Goal: Task Accomplishment & Management: Complete application form

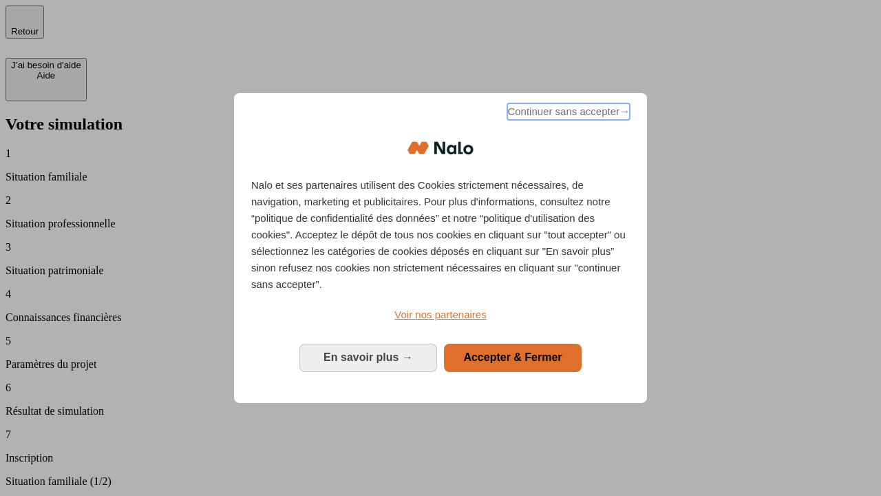
click at [567, 114] on span "Continuer sans accepter →" at bounding box center [568, 111] width 123 height 17
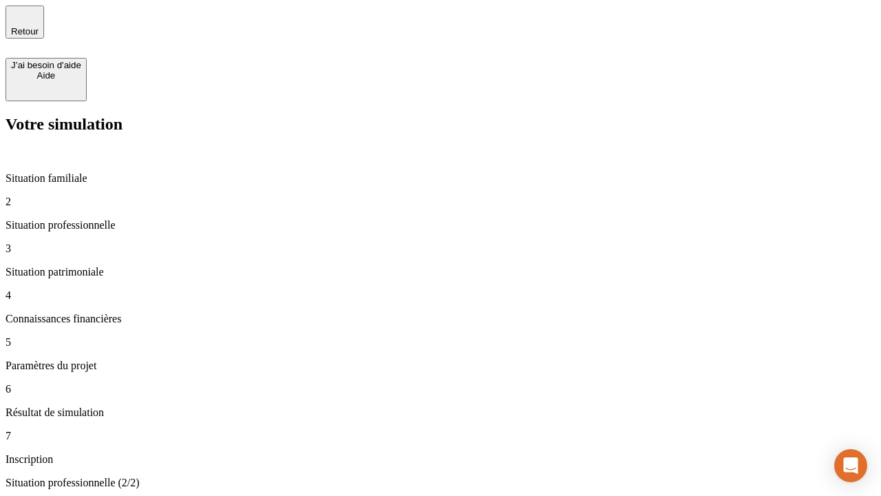
type input "30 000"
type input "1 000"
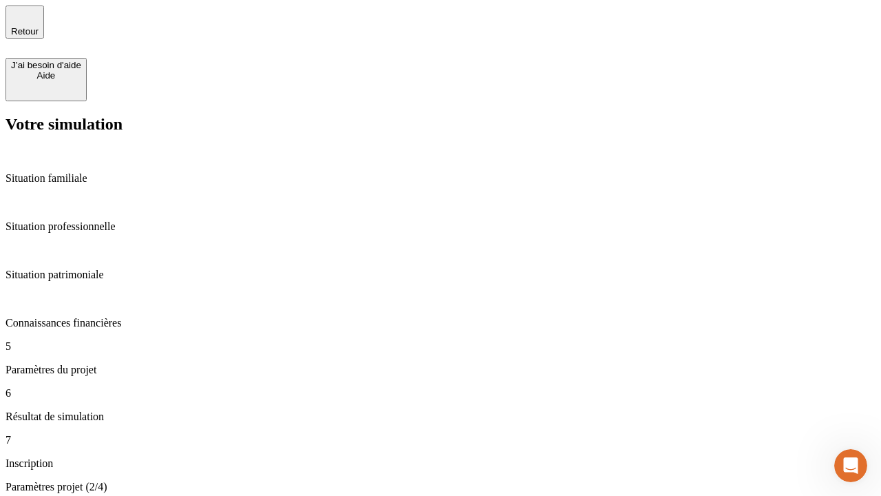
type input "40"
type input "200 000"
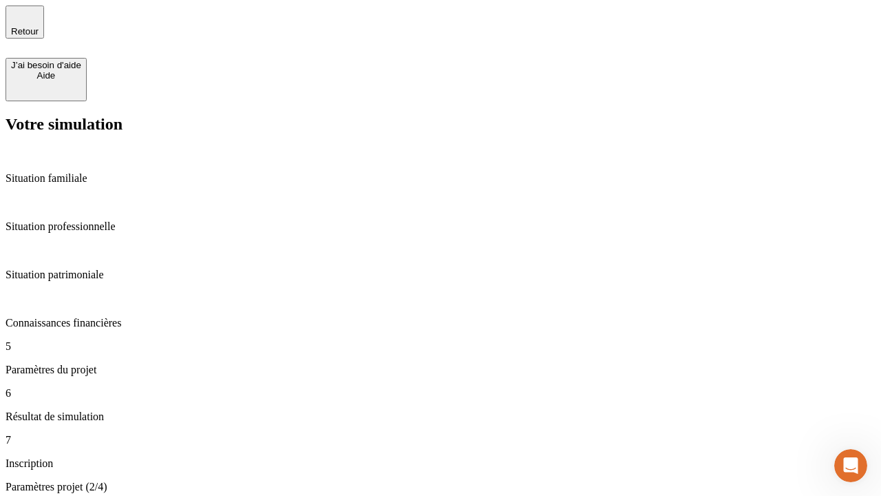
type input "640"
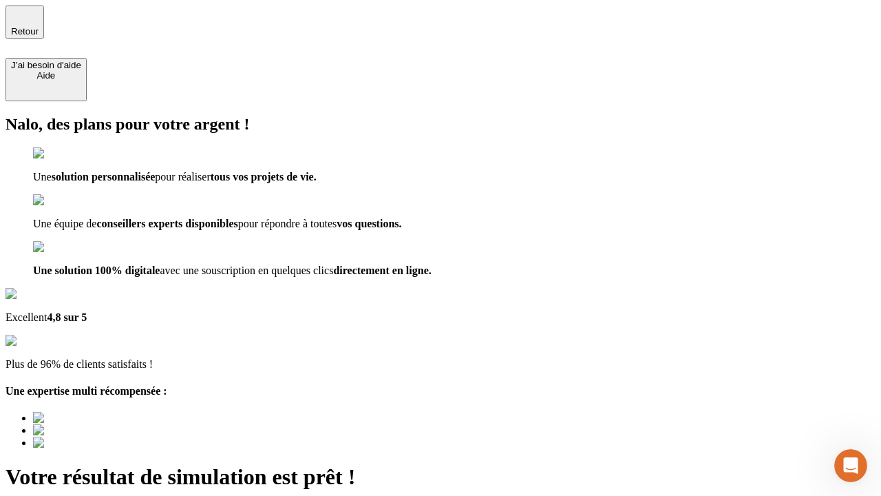
type input "[EMAIL_ADDRESS][DOMAIN_NAME]"
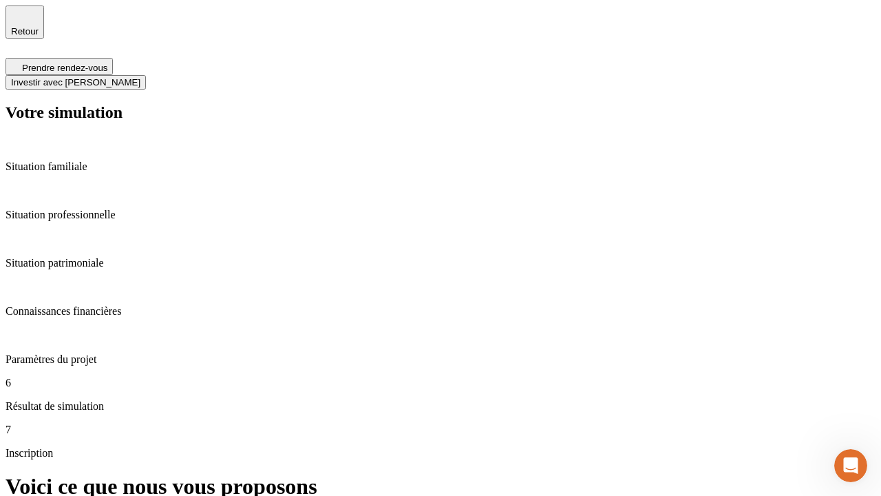
click at [140, 77] on span "Investir avec [PERSON_NAME]" at bounding box center [75, 82] width 129 height 10
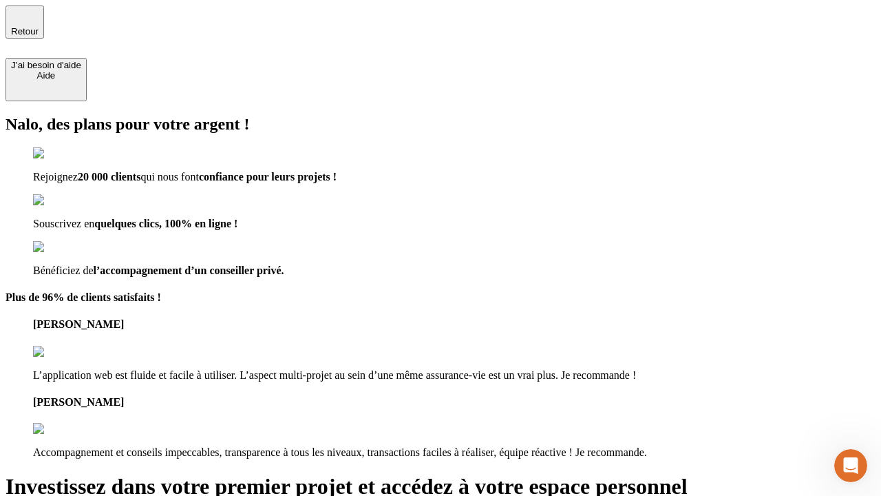
type input "[PERSON_NAME][EMAIL_ADDRESS][DOMAIN_NAME]"
